Goal: Information Seeking & Learning: Learn about a topic

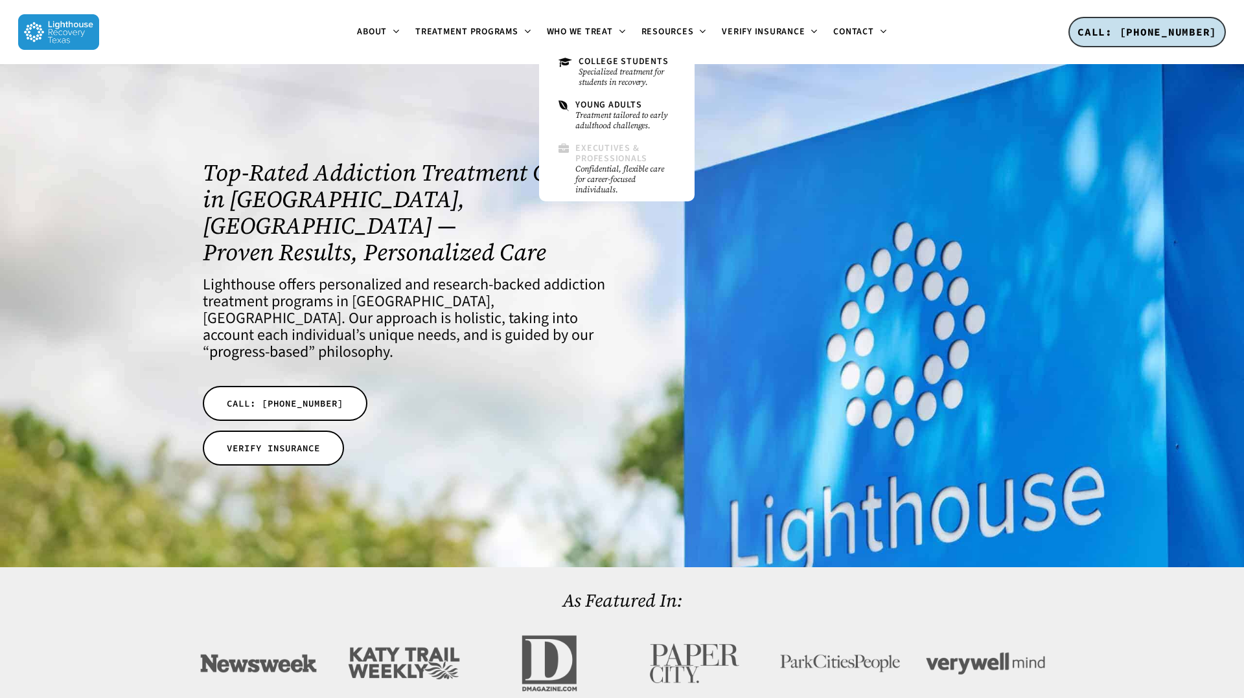
click at [614, 155] on span "Executives & Professionals" at bounding box center [611, 153] width 72 height 23
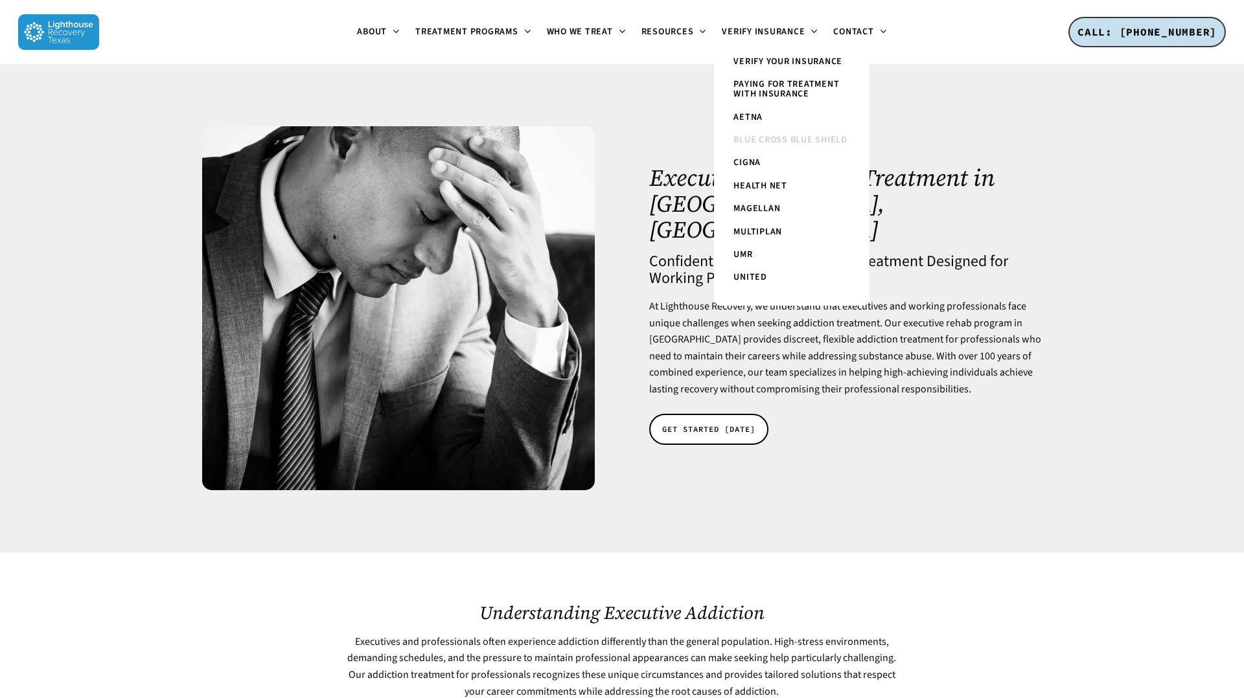
click at [776, 136] on span "Blue Cross Blue Shield" at bounding box center [790, 139] width 114 height 13
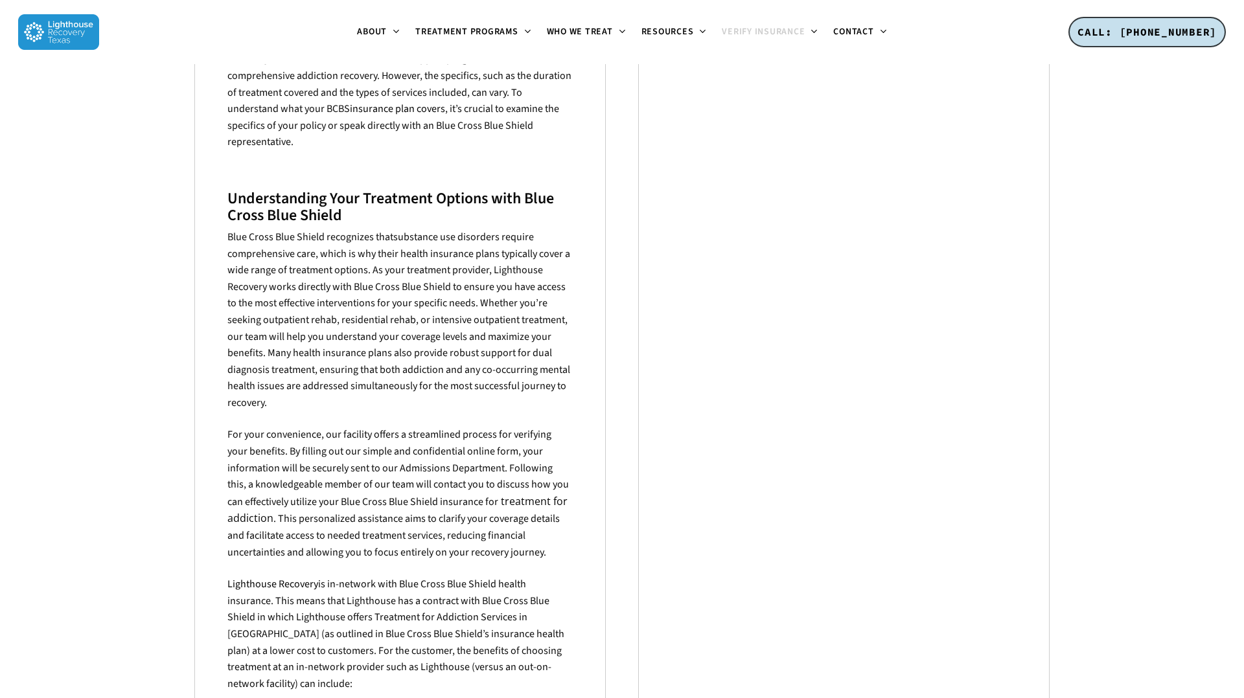
scroll to position [193, 0]
